Goal: Task Accomplishment & Management: Manage account settings

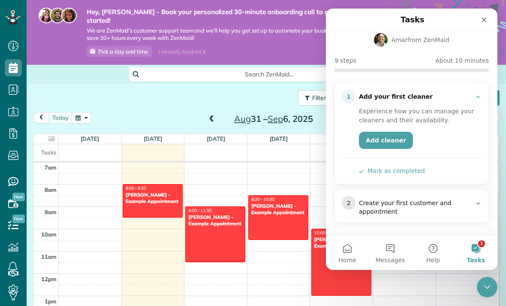
scroll to position [48, 0]
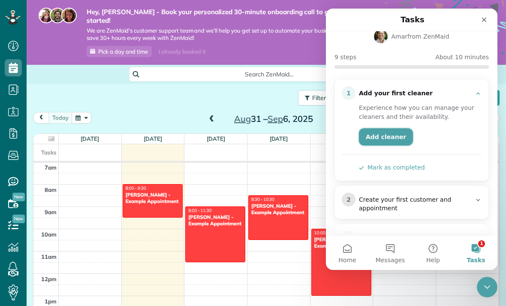
click at [386, 128] on link "Add cleaner" at bounding box center [386, 136] width 54 height 17
click at [480, 14] on div "Close" at bounding box center [483, 19] width 15 height 15
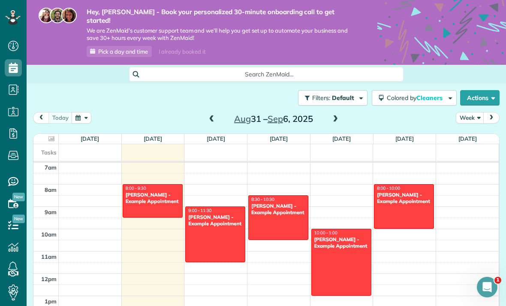
scroll to position [0, 0]
click at [481, 290] on div "Open Intercom Messenger" at bounding box center [487, 287] width 28 height 28
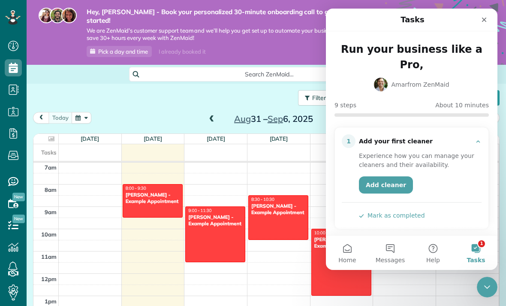
click at [476, 251] on button "1 Tasks" at bounding box center [476, 252] width 43 height 34
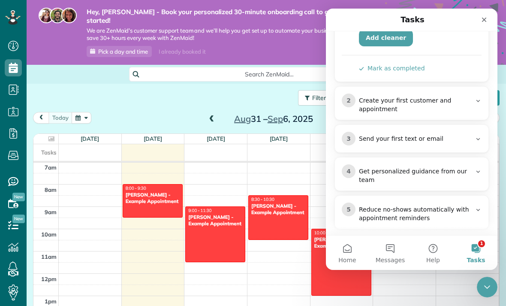
scroll to position [148, 0]
click at [479, 25] on div "Close" at bounding box center [483, 19] width 15 height 15
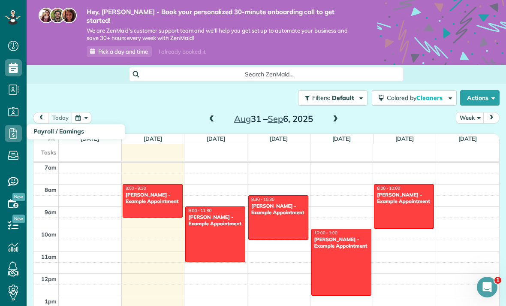
click at [12, 133] on icon at bounding box center [13, 133] width 17 height 17
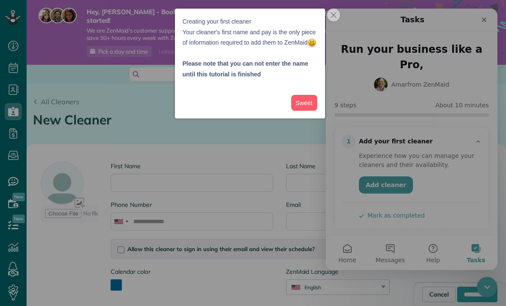
click at [333, 18] on button "close," at bounding box center [333, 15] width 13 height 13
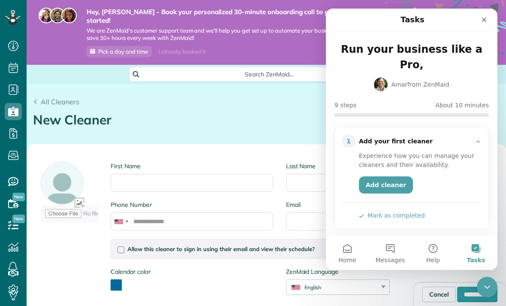
click at [482, 16] on icon "Close" at bounding box center [484, 19] width 7 height 7
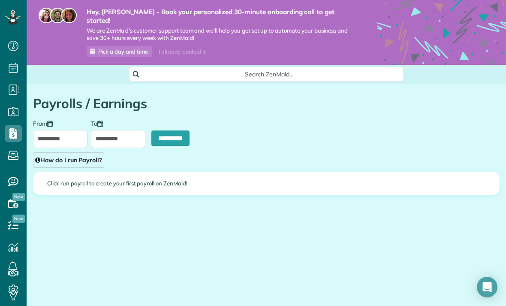
scroll to position [4, 4]
type input "**********"
click at [17, 201] on icon at bounding box center [13, 203] width 17 height 17
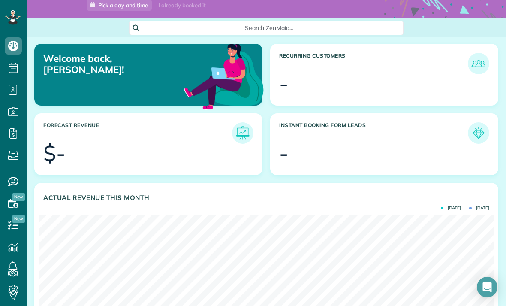
scroll to position [27, 0]
click at [14, 199] on use at bounding box center [13, 203] width 10 height 9
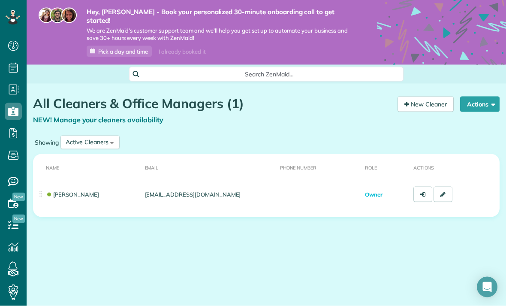
scroll to position [20, 0]
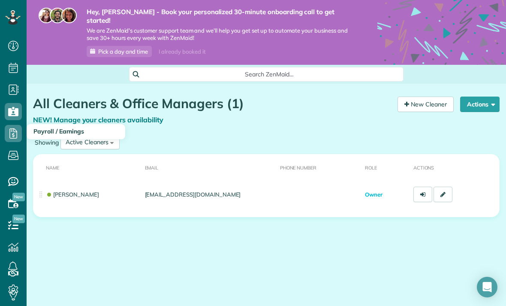
click at [16, 125] on icon at bounding box center [13, 133] width 17 height 17
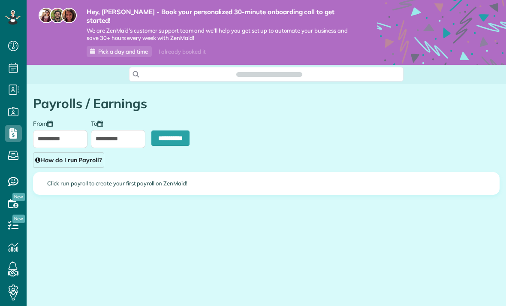
scroll to position [4, 4]
type input "**********"
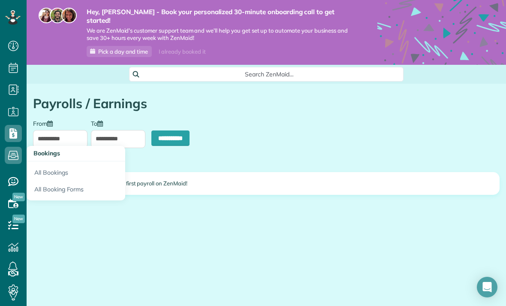
click at [14, 202] on use at bounding box center [13, 203] width 10 height 9
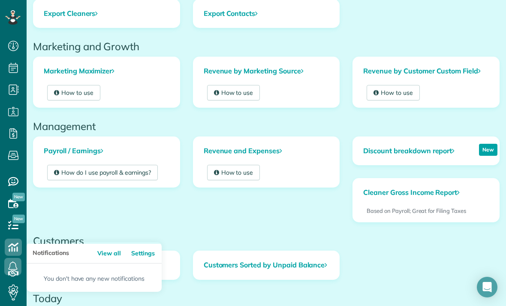
scroll to position [182, 0]
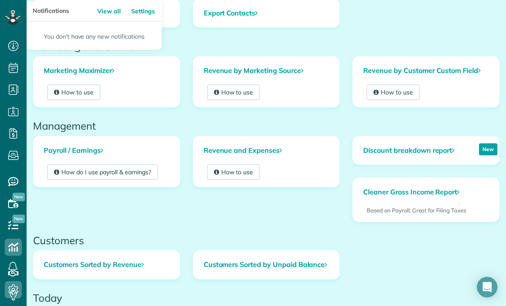
click at [17, 289] on icon at bounding box center [13, 289] width 17 height 17
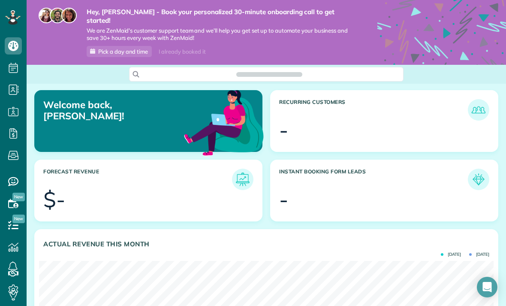
scroll to position [202, 455]
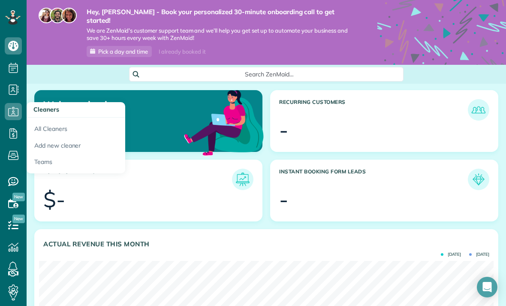
click at [4, 139] on link "Payroll / Earnings" at bounding box center [13, 134] width 27 height 22
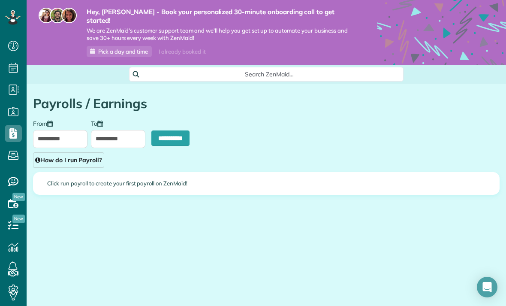
type input "**********"
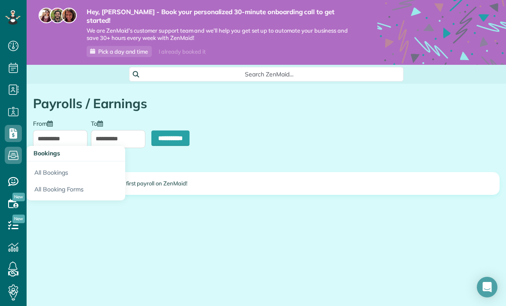
click at [38, 171] on link "All Bookings" at bounding box center [76, 171] width 99 height 20
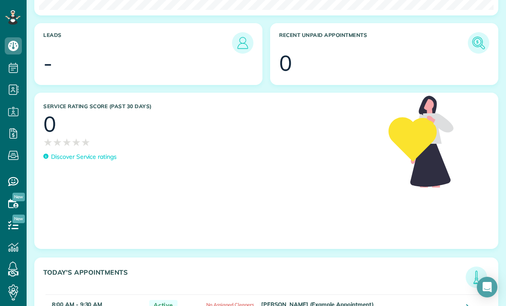
scroll to position [27, 0]
click at [69, 294] on td "8:00 AM - 9:30 AM 1h 30" at bounding box center [94, 307] width 99 height 27
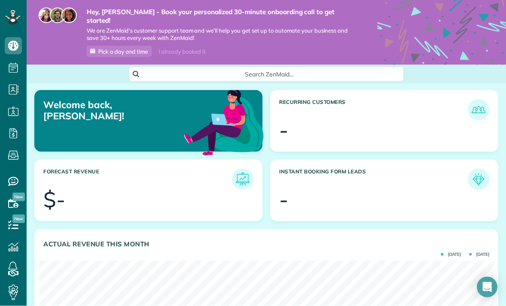
scroll to position [0, 0]
click at [94, 48] on use at bounding box center [92, 50] width 5 height 5
click at [14, 20] on icon at bounding box center [12, 19] width 5 height 5
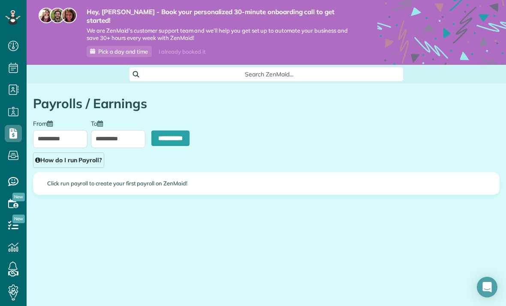
scroll to position [4, 4]
type input "**********"
click at [14, 177] on icon at bounding box center [13, 181] width 17 height 17
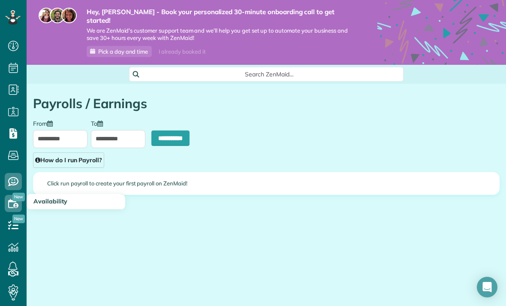
click at [17, 204] on use at bounding box center [13, 203] width 10 height 9
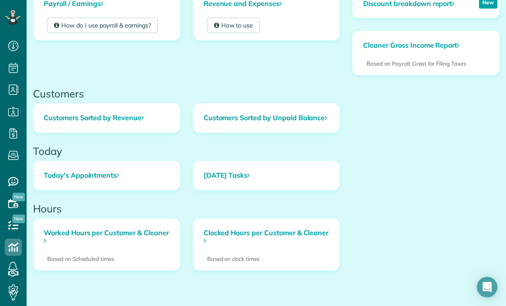
scroll to position [328, 0]
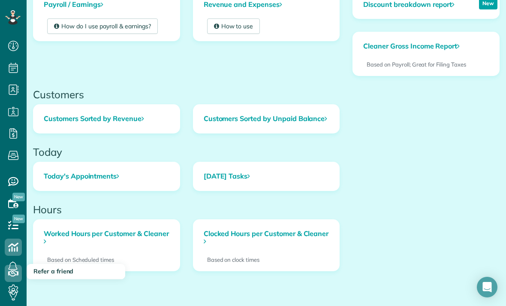
click at [13, 274] on icon at bounding box center [13, 273] width 17 height 17
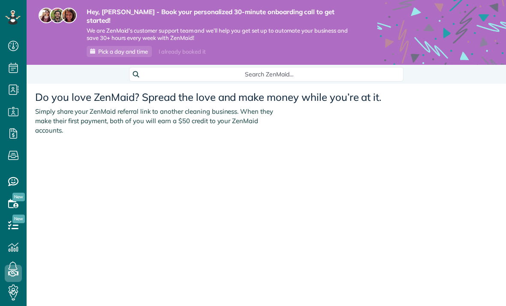
scroll to position [4, 4]
